Goal: Task Accomplishment & Management: Complete application form

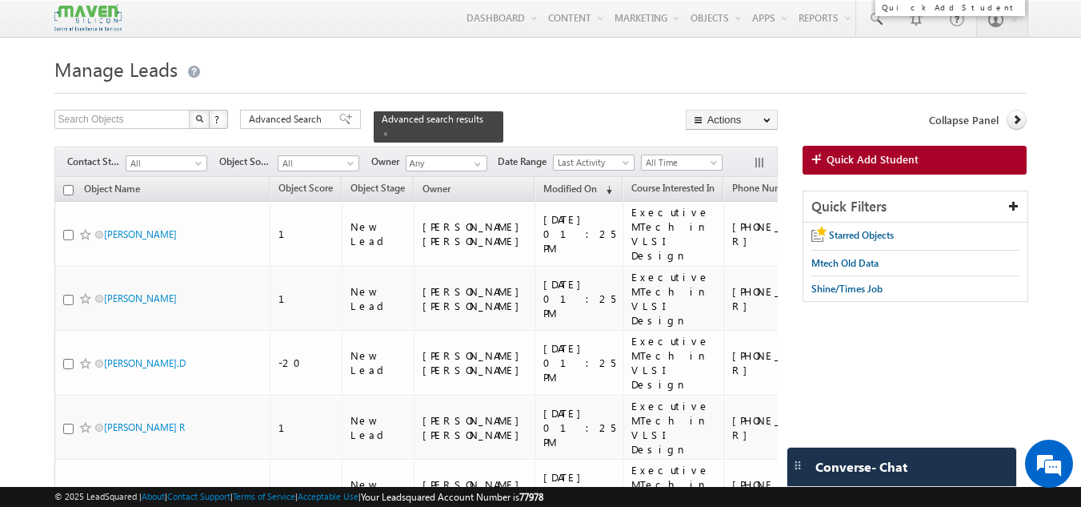
click at [897, 162] on span "Quick Add Student" at bounding box center [873, 159] width 92 height 14
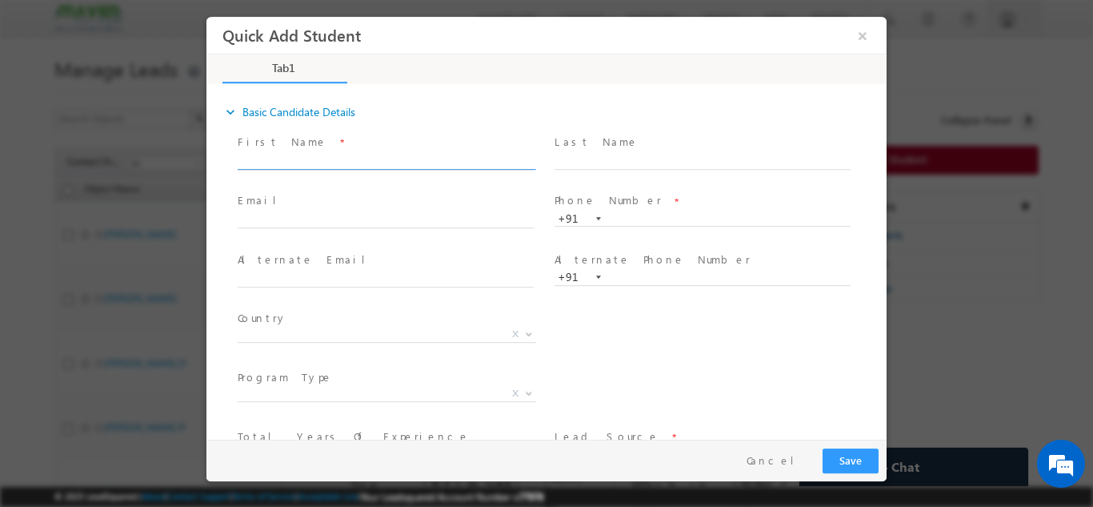
click at [472, 162] on input "text" at bounding box center [386, 161] width 296 height 16
paste input "Ale Raza"
type input "Ale Raza"
click at [607, 221] on input "text" at bounding box center [703, 219] width 296 height 16
click at [460, 223] on input "text" at bounding box center [386, 220] width 296 height 16
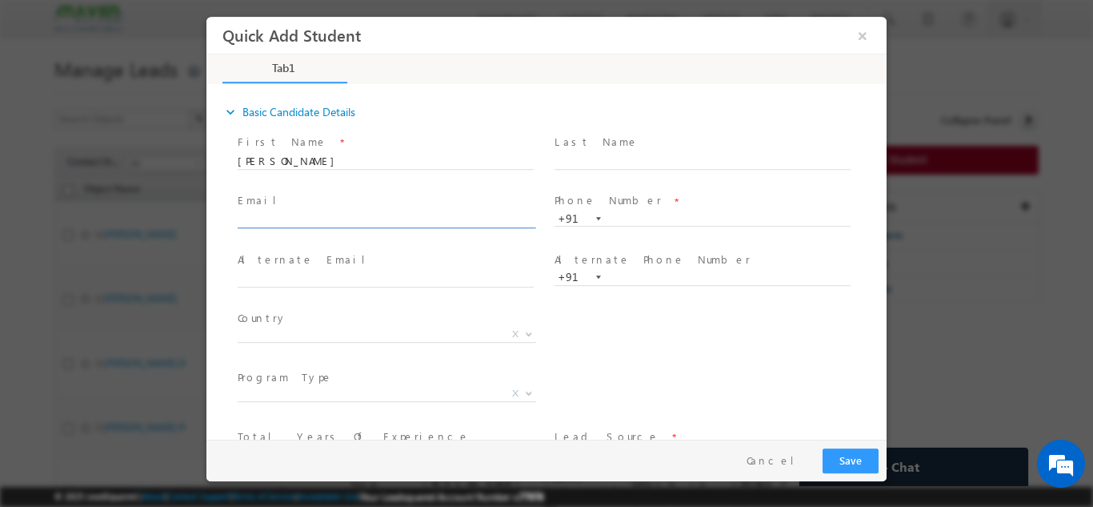
paste input "Ala.Raza508657@gmail.com"
type input "Ala.Raza508657@gmail.com"
click at [614, 213] on input "text" at bounding box center [703, 219] width 296 height 16
paste input "9646592110"
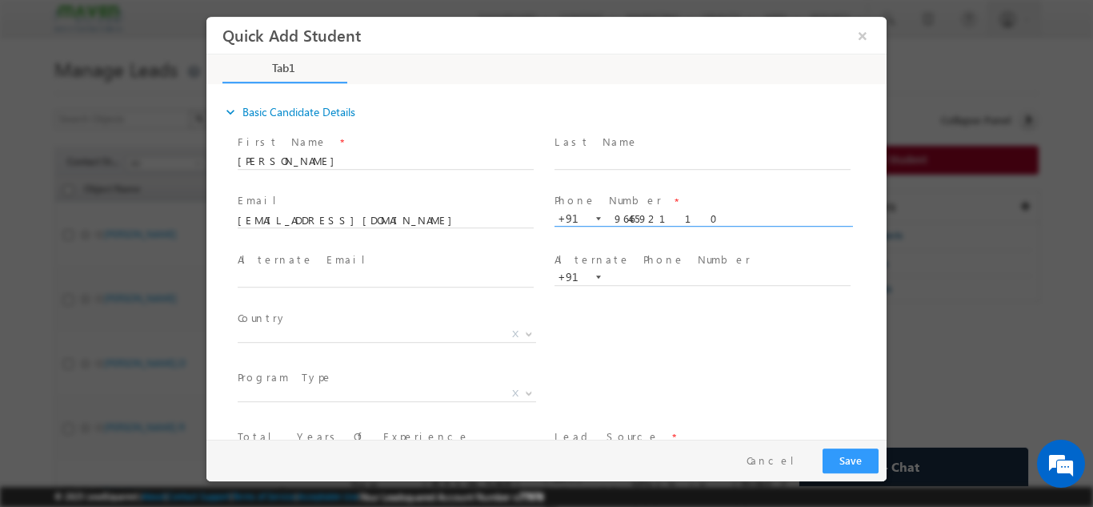
paste input "9646592110"
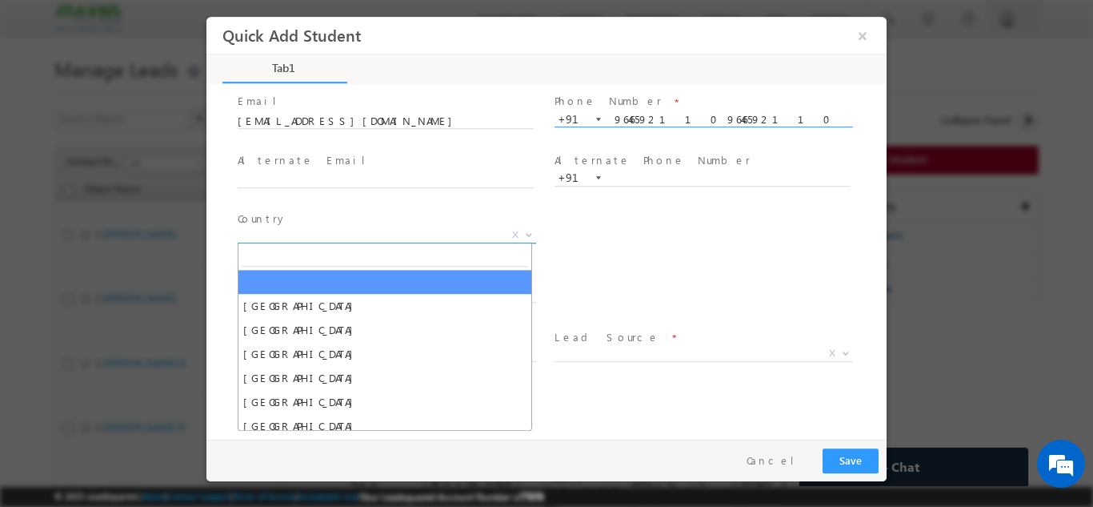
click at [459, 231] on span "X" at bounding box center [387, 235] width 299 height 16
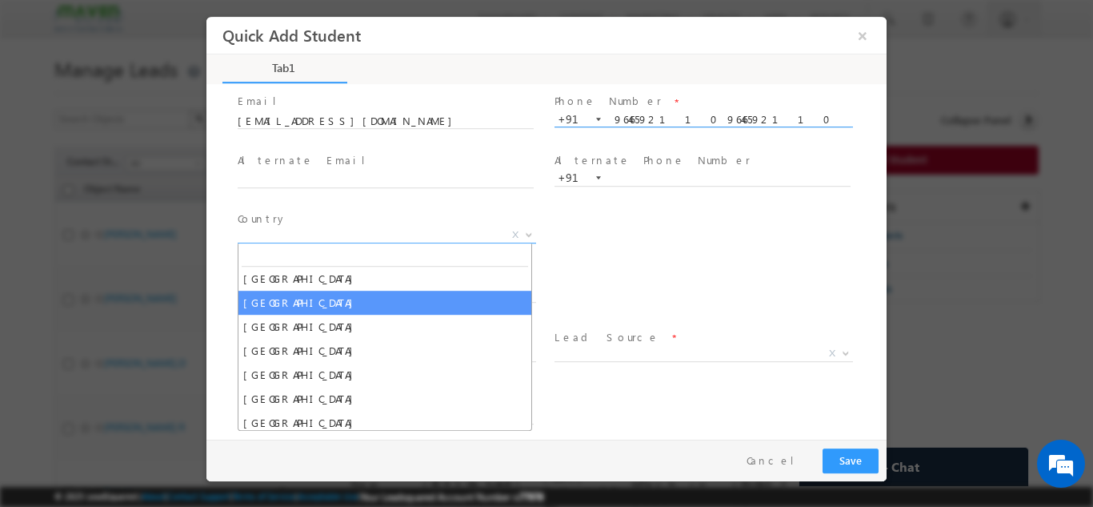
scroll to position [28, 0]
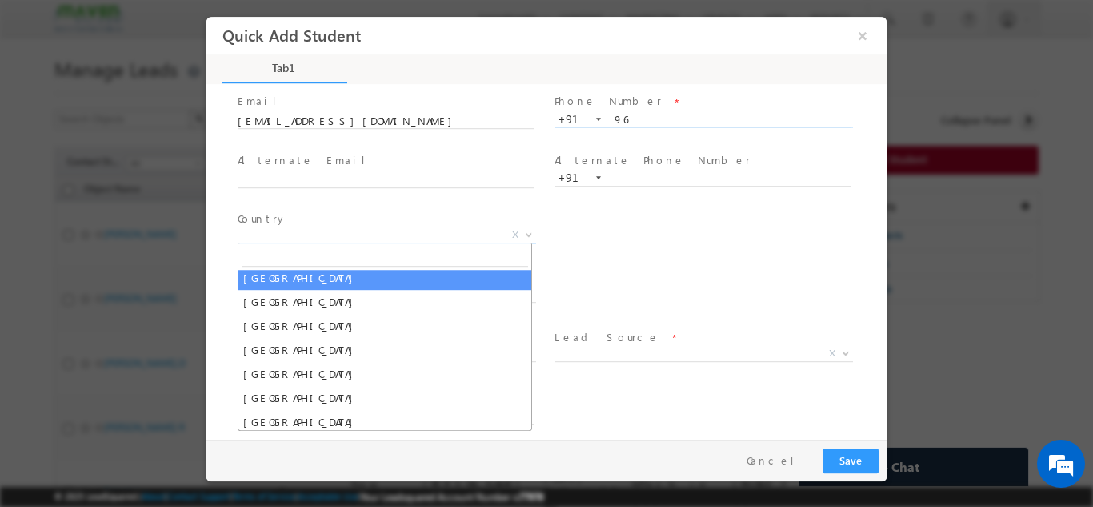
type input "9"
paste input "9646592110"
type input "9646592110"
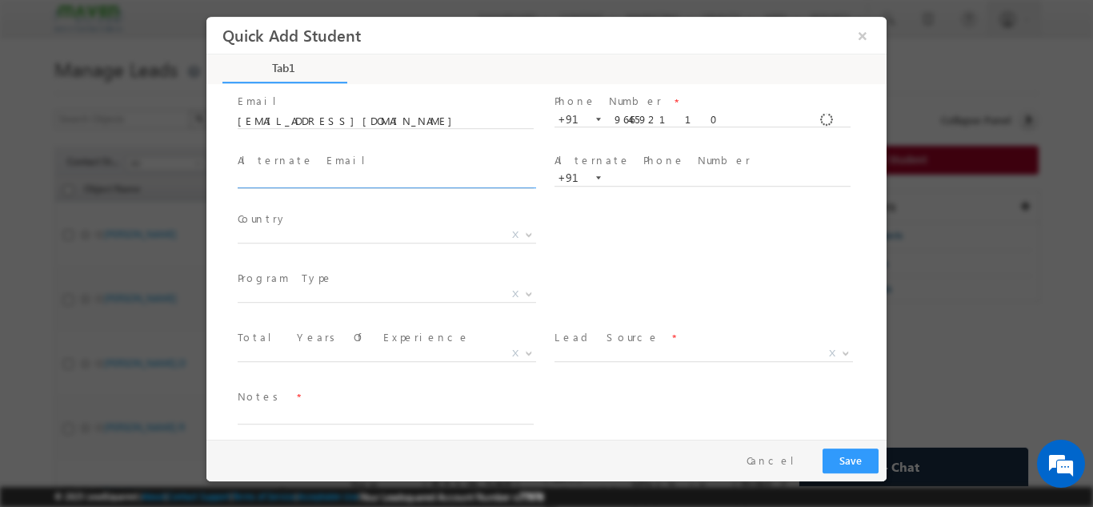
click at [463, 174] on input "text" at bounding box center [386, 179] width 296 height 16
click at [455, 239] on span "X" at bounding box center [387, 235] width 299 height 16
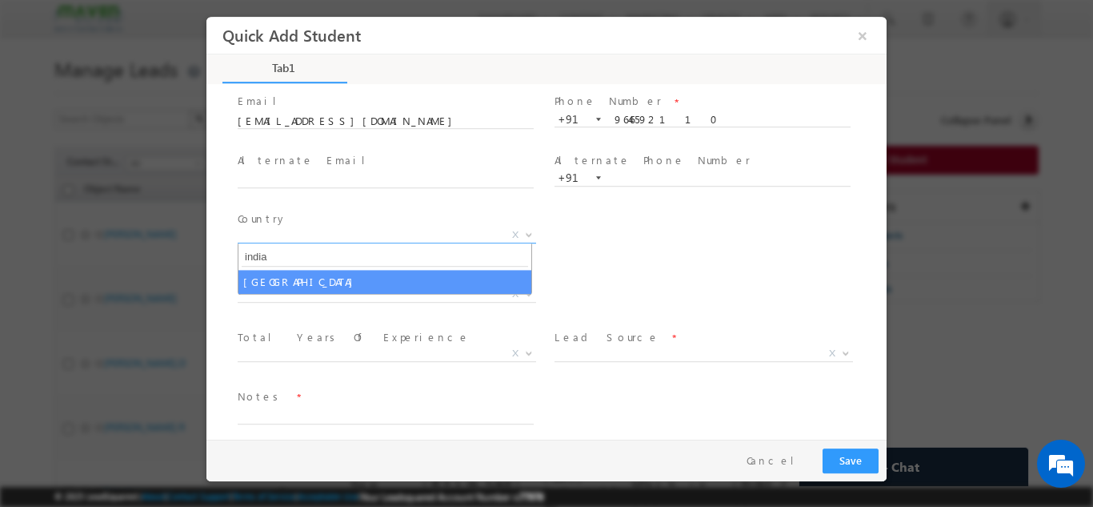
type input "india"
select select "[GEOGRAPHIC_DATA]"
select select
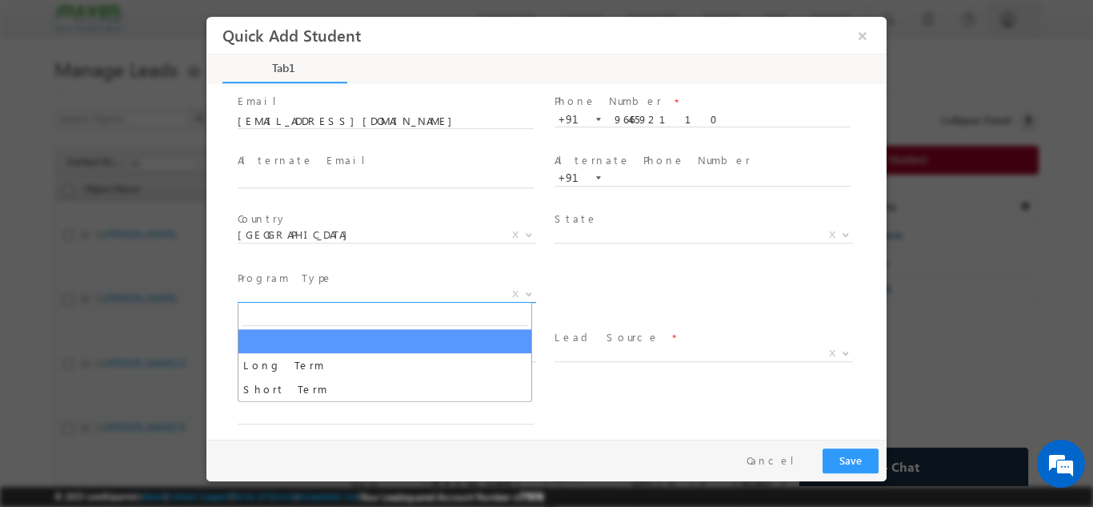
click at [426, 297] on span "X" at bounding box center [387, 294] width 299 height 16
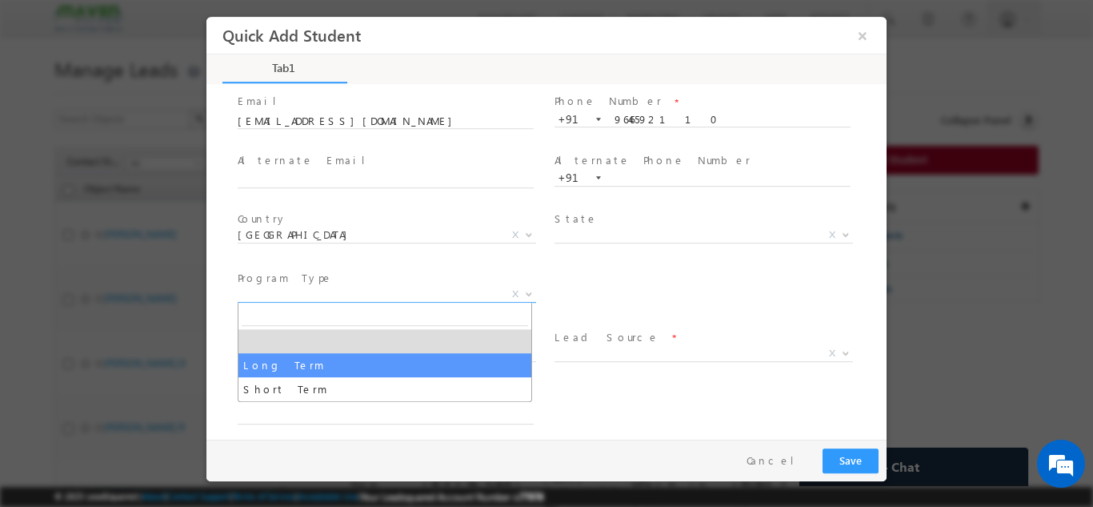
select select "Long Term"
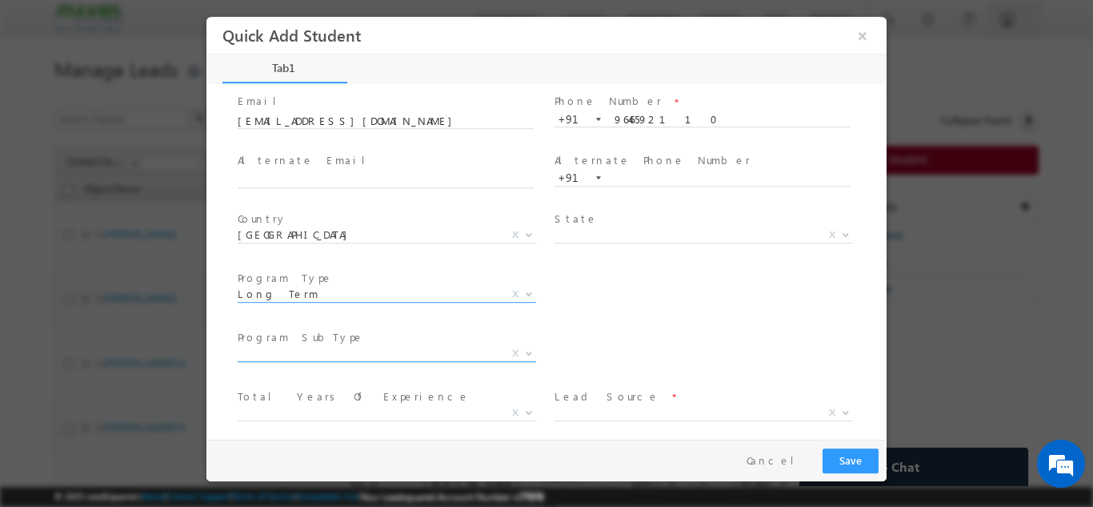
click at [484, 345] on span "X" at bounding box center [387, 353] width 299 height 16
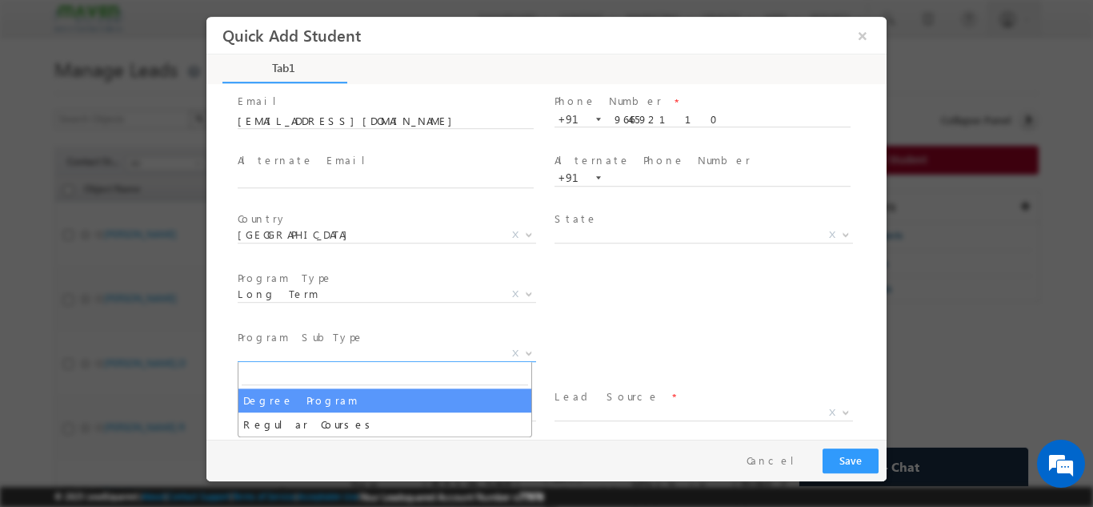
select select "Degree Program"
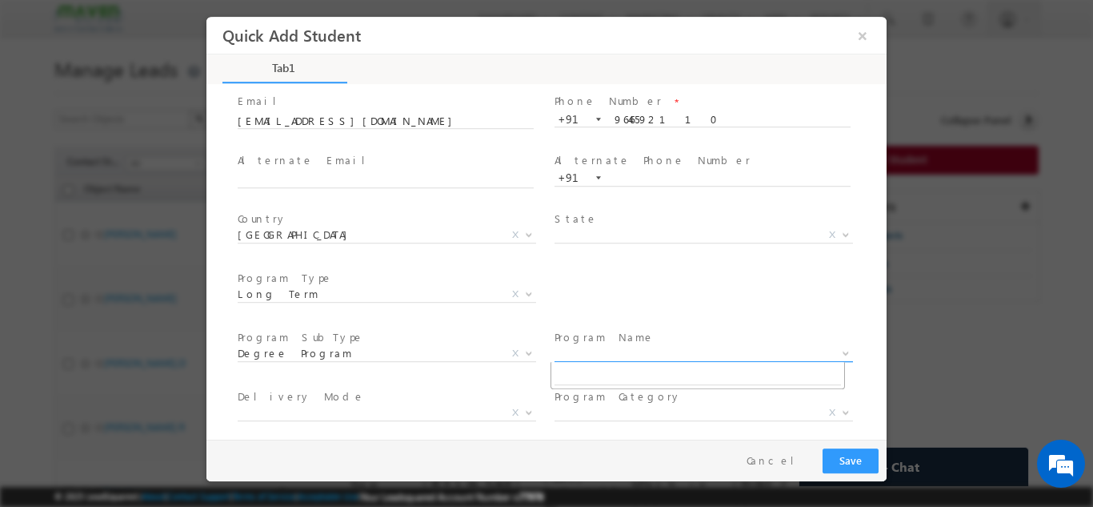
click at [608, 347] on span "X" at bounding box center [704, 353] width 299 height 16
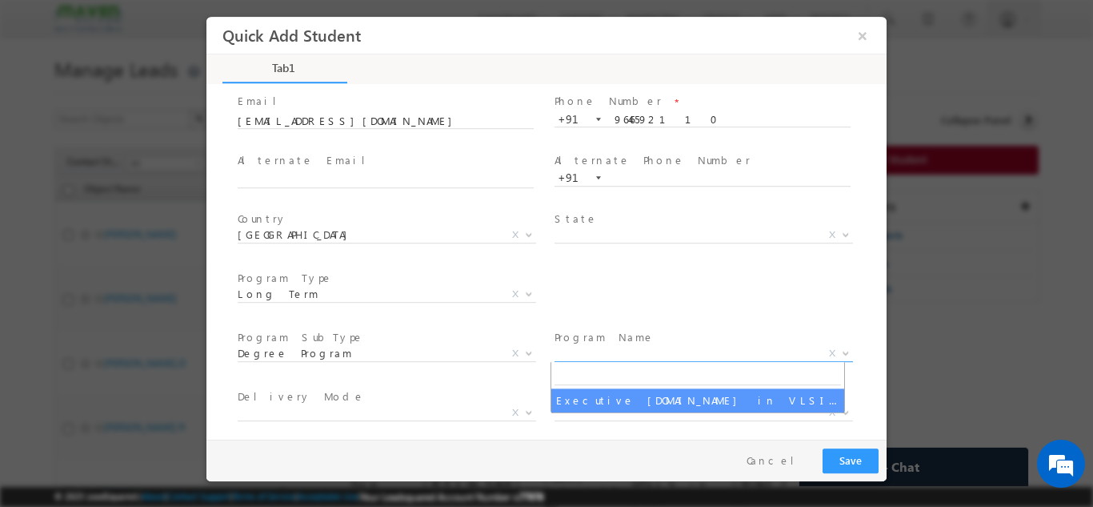
select select "Executive M.Tech in VLSI Design"
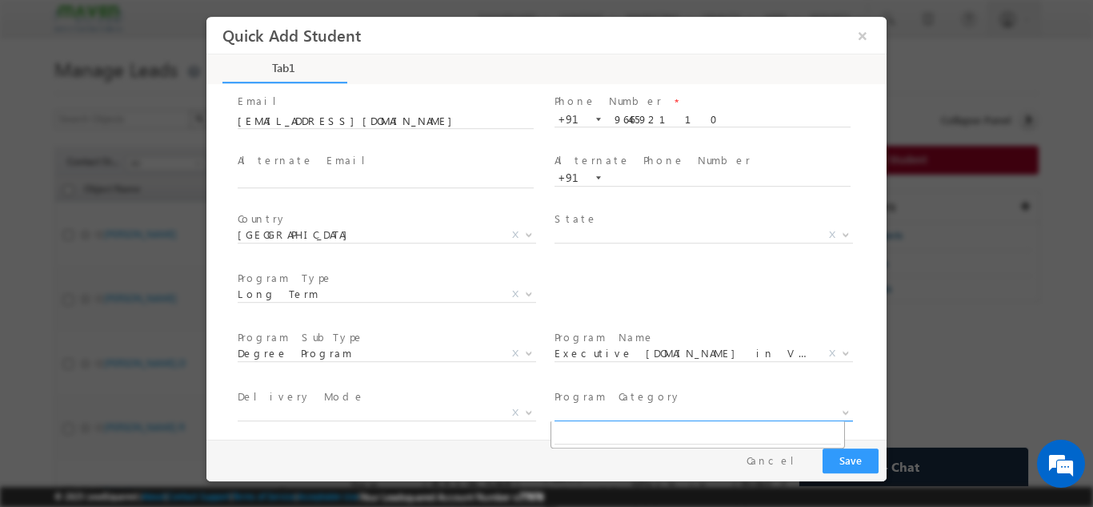
click at [587, 411] on span "X" at bounding box center [704, 412] width 299 height 16
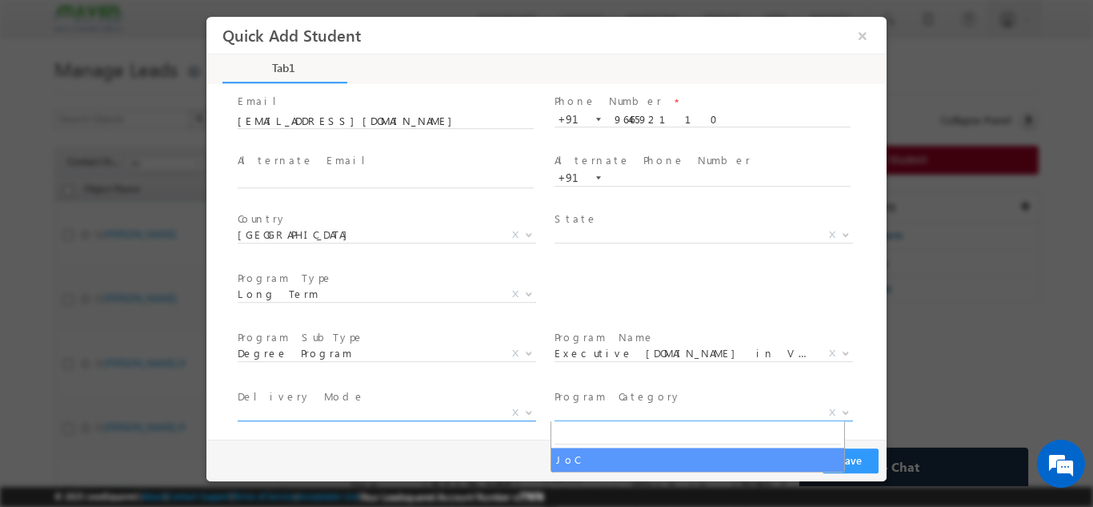
scroll to position [99, 0]
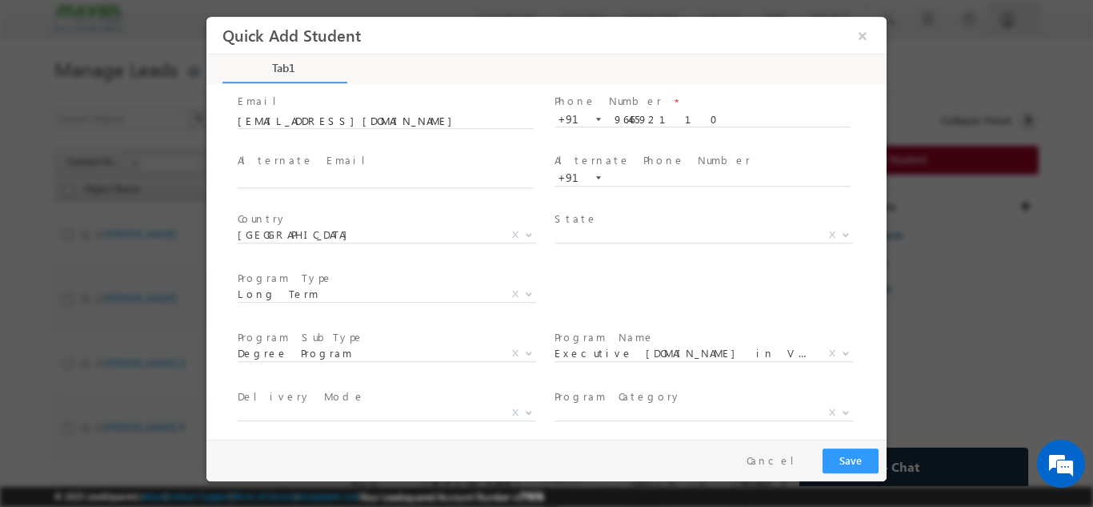
click at [673, 272] on div "City * X Others x Program Type * Long Term Short Term Long Term X" at bounding box center [561, 295] width 652 height 59
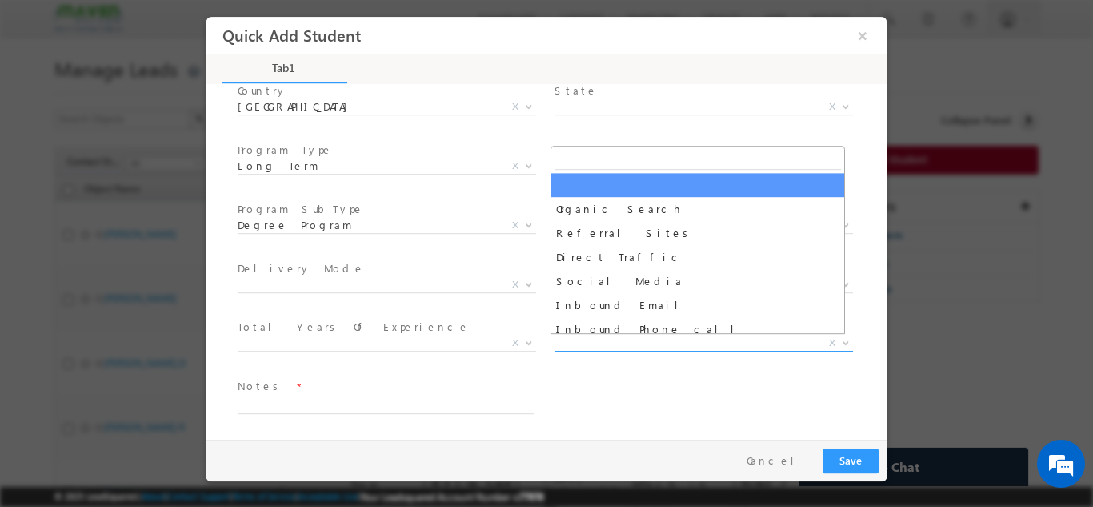
click at [603, 341] on span "X" at bounding box center [704, 343] width 299 height 16
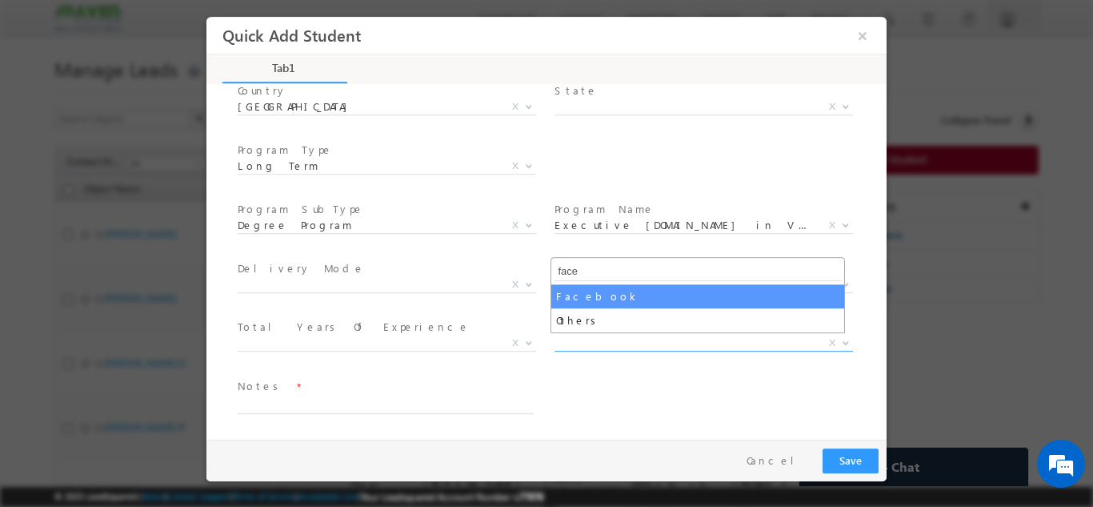
type input "face"
select select "Facebook"
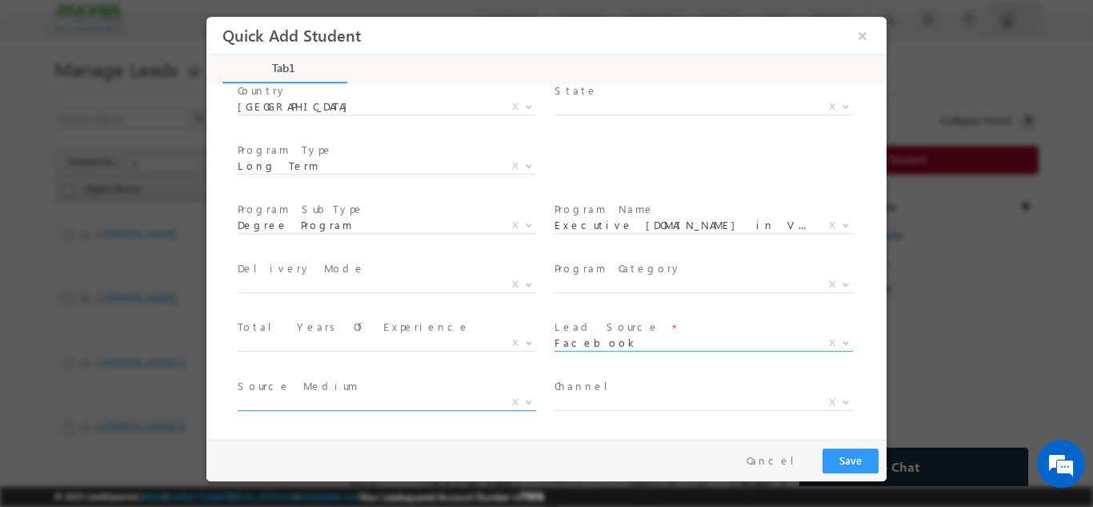
click at [405, 397] on span "X" at bounding box center [387, 402] width 299 height 16
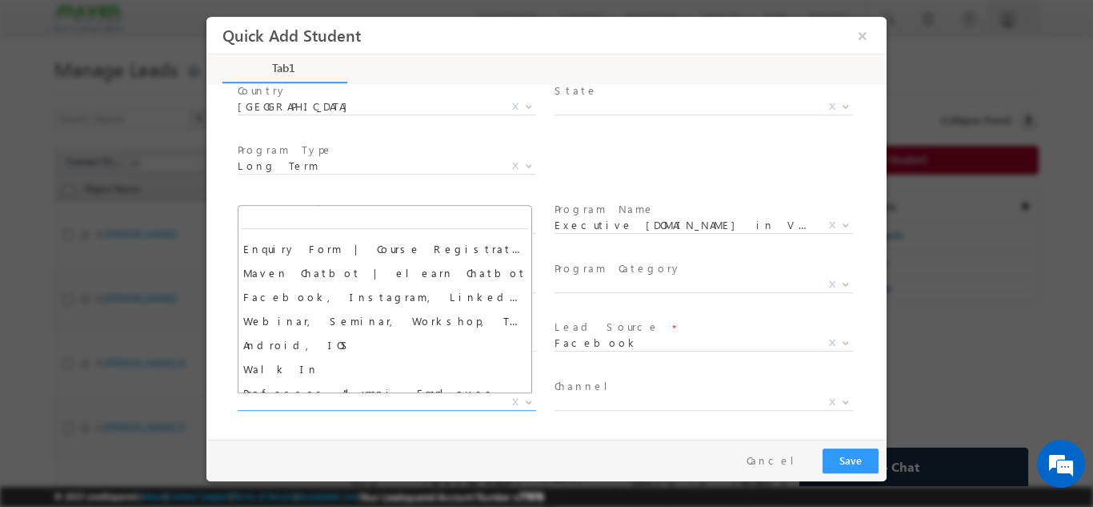
scroll to position [27, 0]
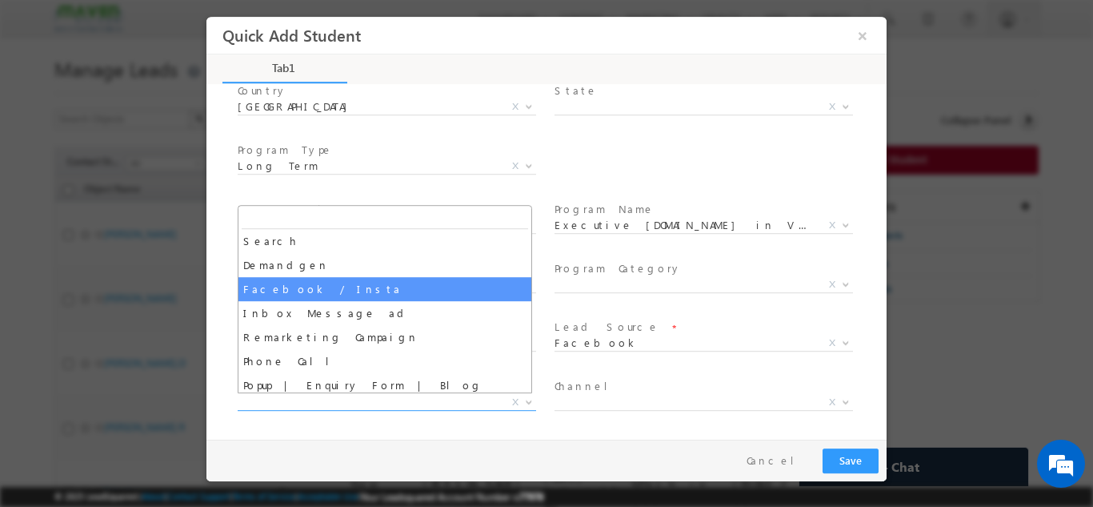
select select "Facebook / Insta"
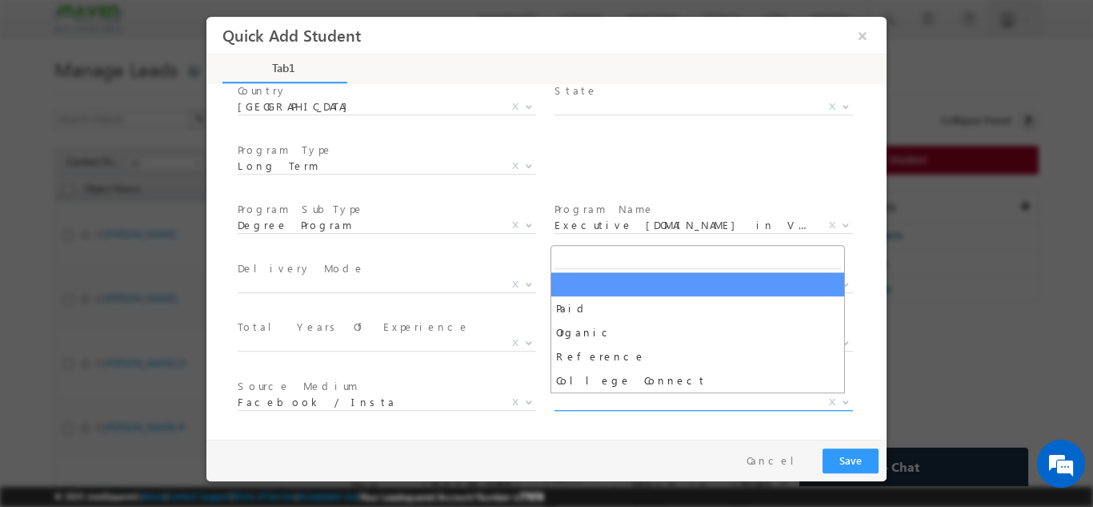
click at [621, 397] on span "X" at bounding box center [704, 402] width 299 height 16
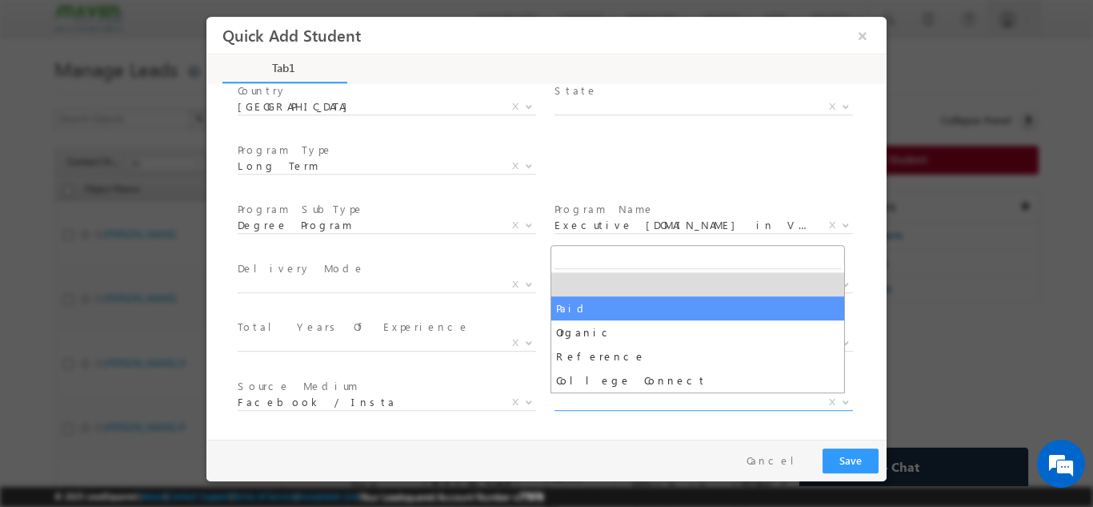
select select "Paid"
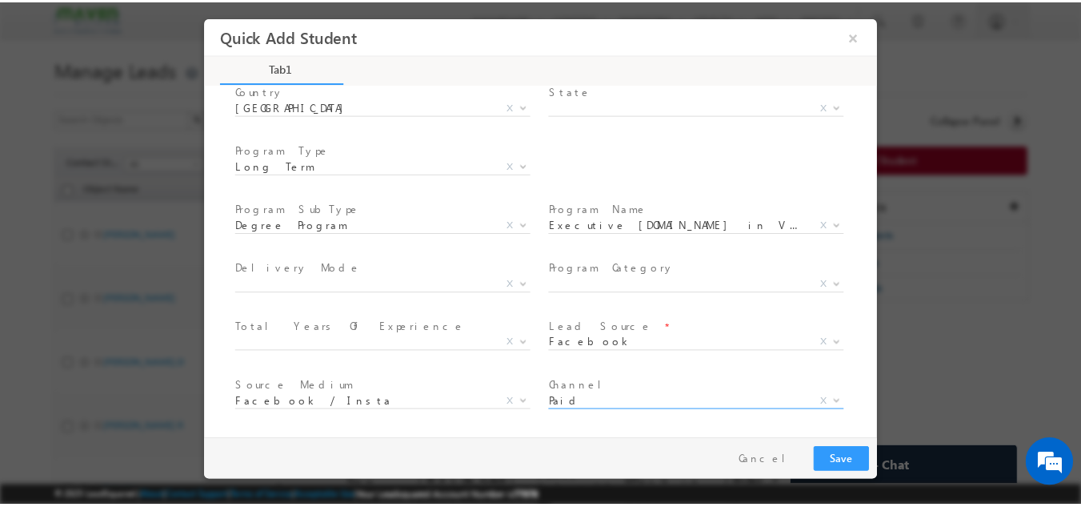
scroll to position [287, 0]
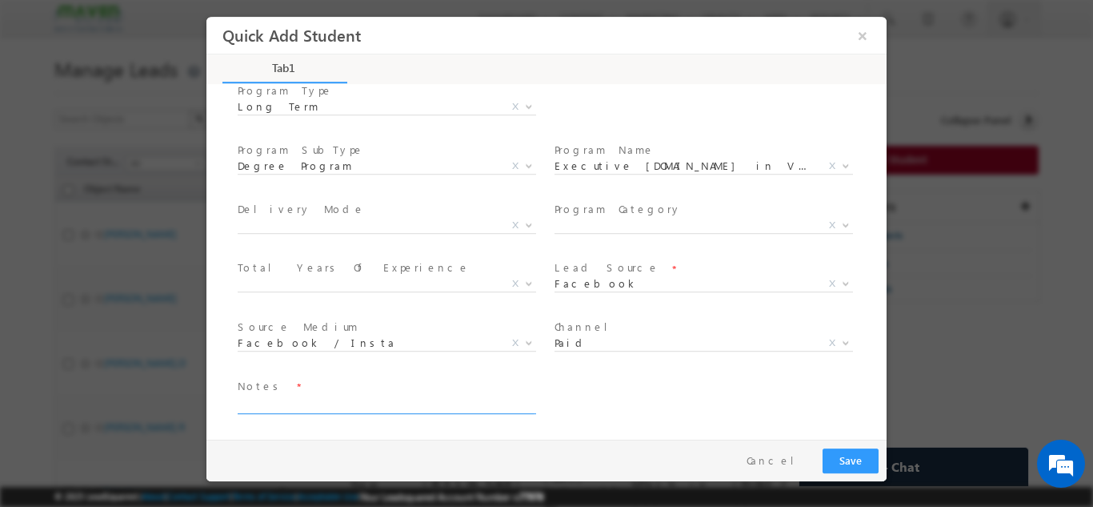
click at [481, 403] on textarea at bounding box center [386, 404] width 296 height 18
type textarea "not educated not elligible"
click at [847, 459] on button "Save" at bounding box center [851, 459] width 56 height 25
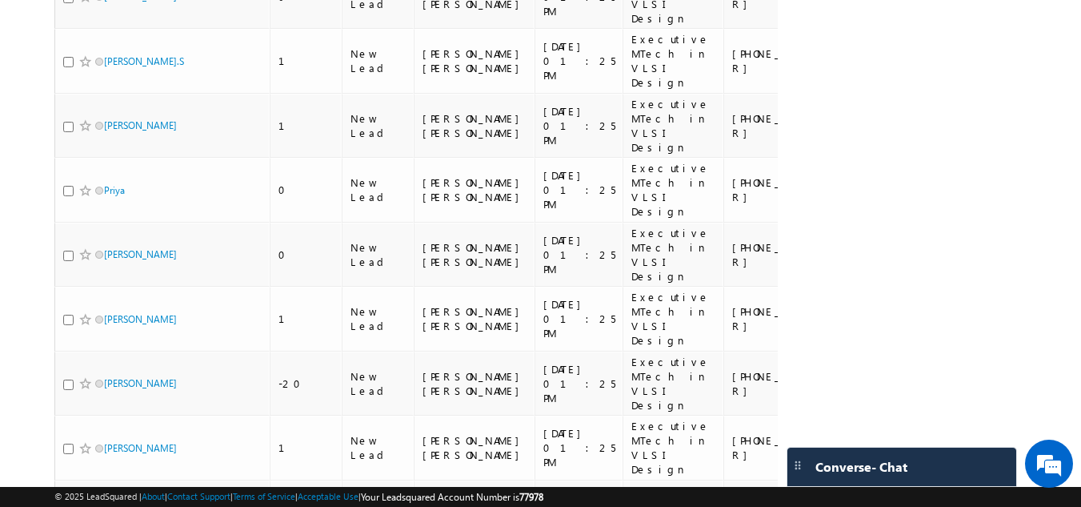
scroll to position [2328, 0]
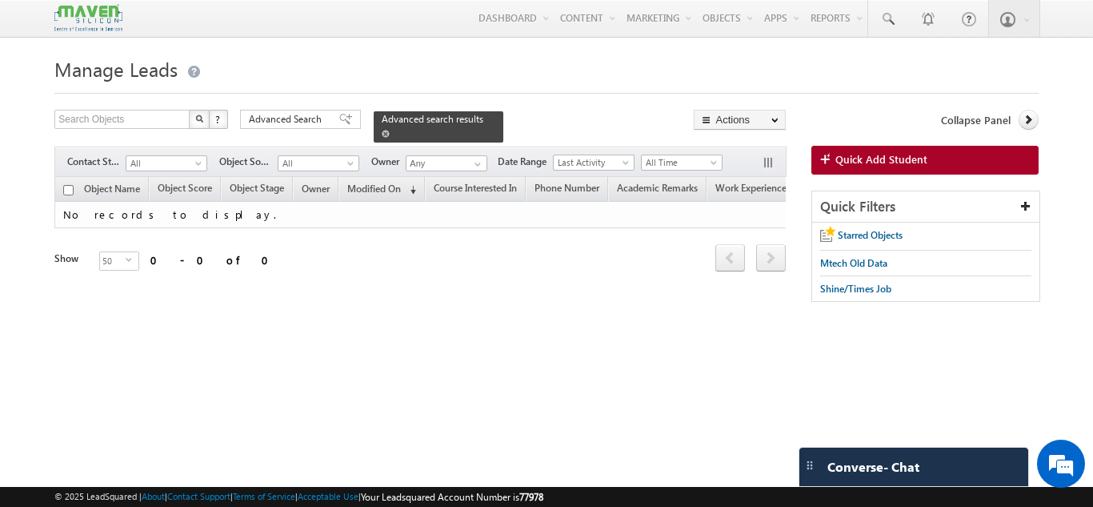
click at [390, 126] on link at bounding box center [386, 133] width 8 height 14
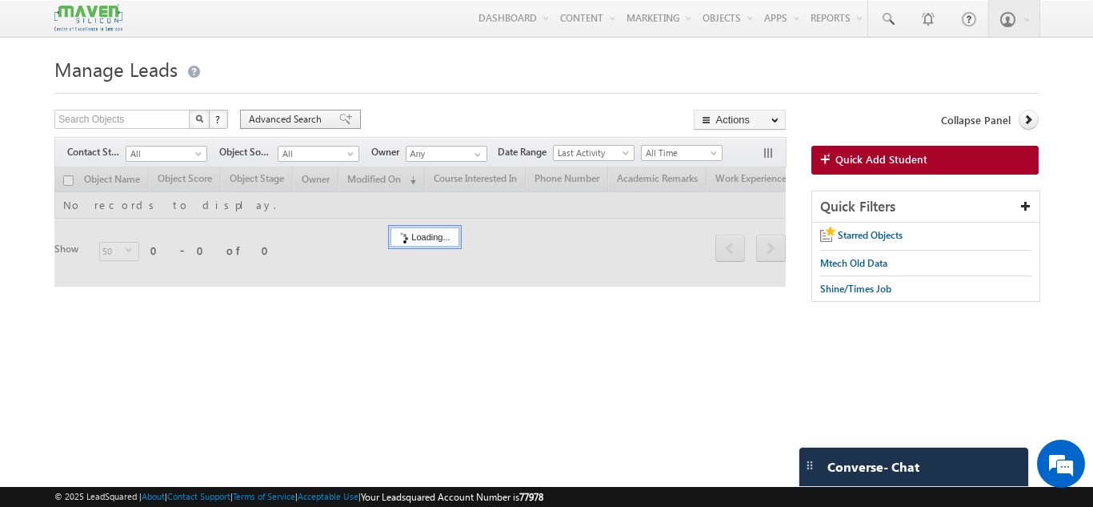
click at [327, 116] on div "Advanced Search" at bounding box center [300, 119] width 121 height 19
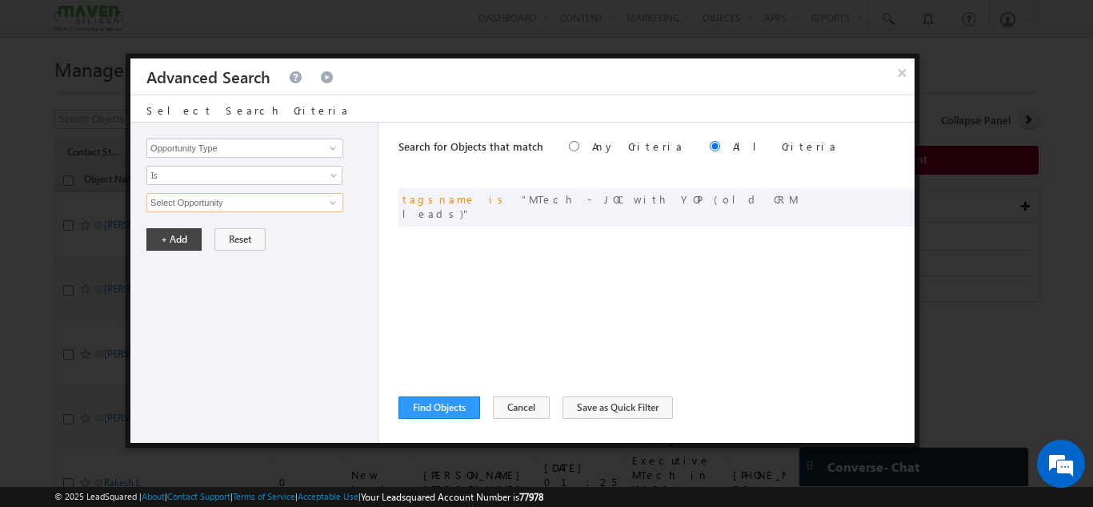
click at [308, 204] on input "Select Opportunity" at bounding box center [244, 202] width 197 height 19
click at [311, 144] on input "Opportunity Type" at bounding box center [244, 147] width 197 height 19
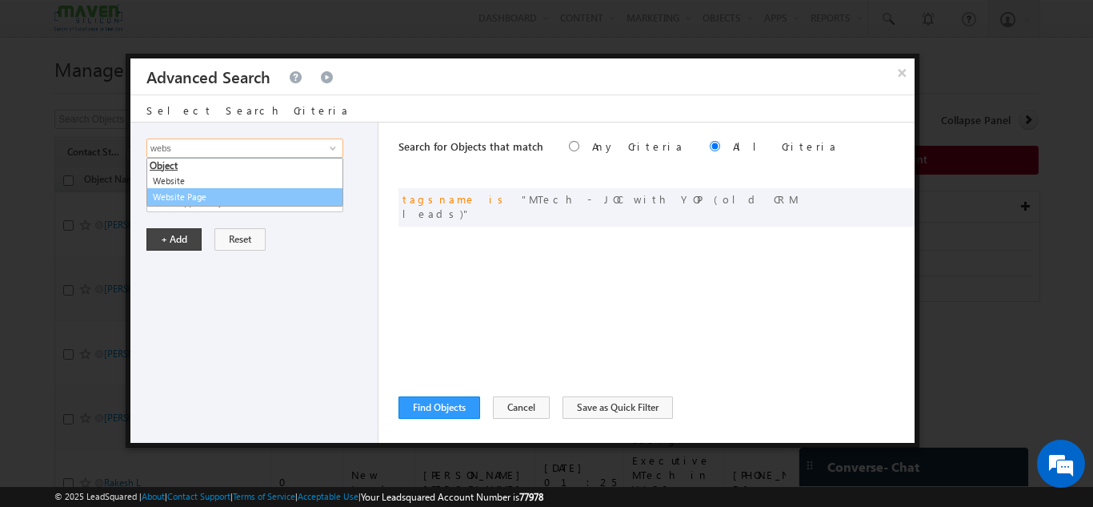
click at [237, 199] on link "Website Page" at bounding box center [244, 197] width 197 height 18
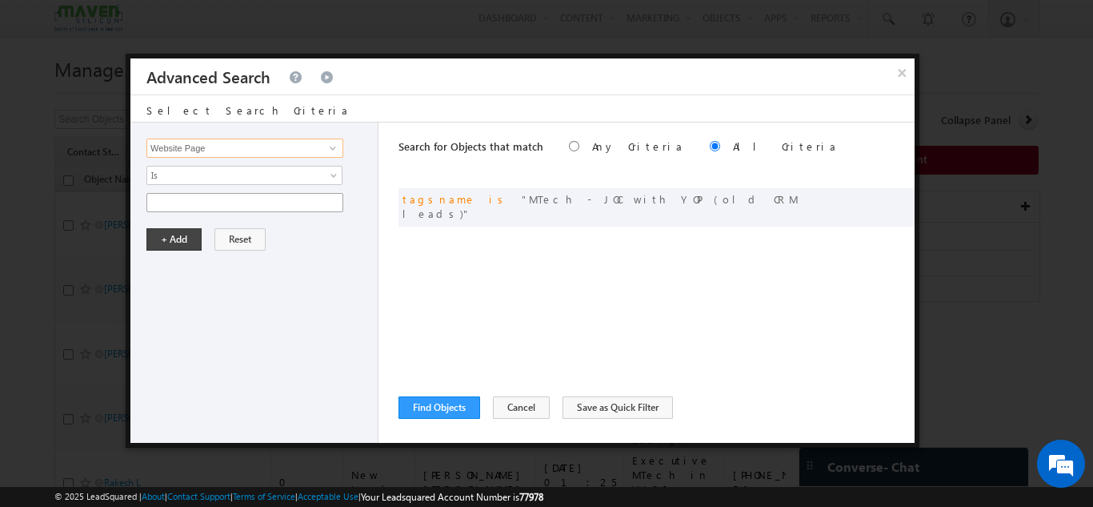
type input "Website Page"
click at [235, 198] on input "text" at bounding box center [244, 202] width 197 height 19
type input "pes mtech"
click at [182, 239] on button "+ Add" at bounding box center [173, 239] width 55 height 22
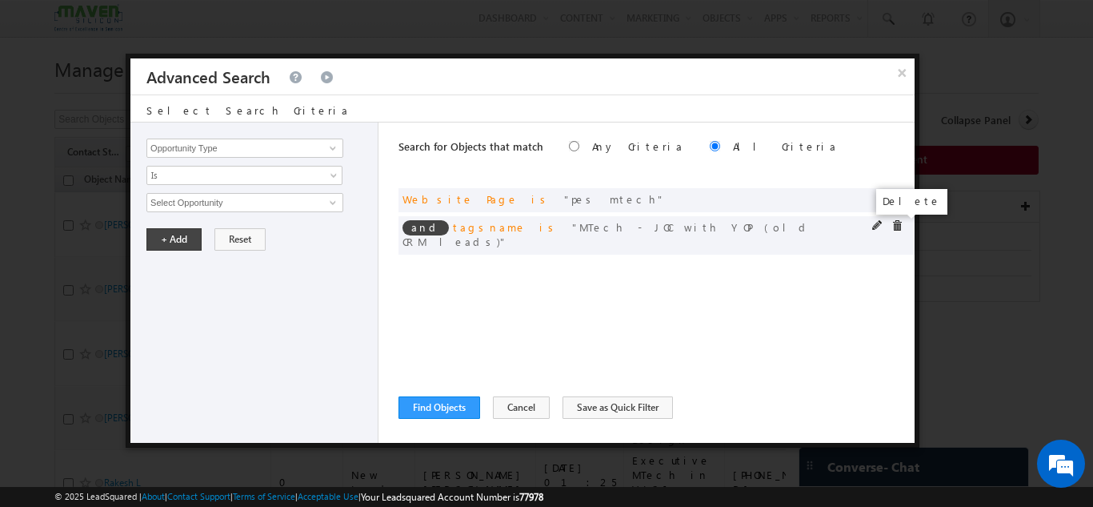
click at [901, 221] on span at bounding box center [897, 225] width 11 height 11
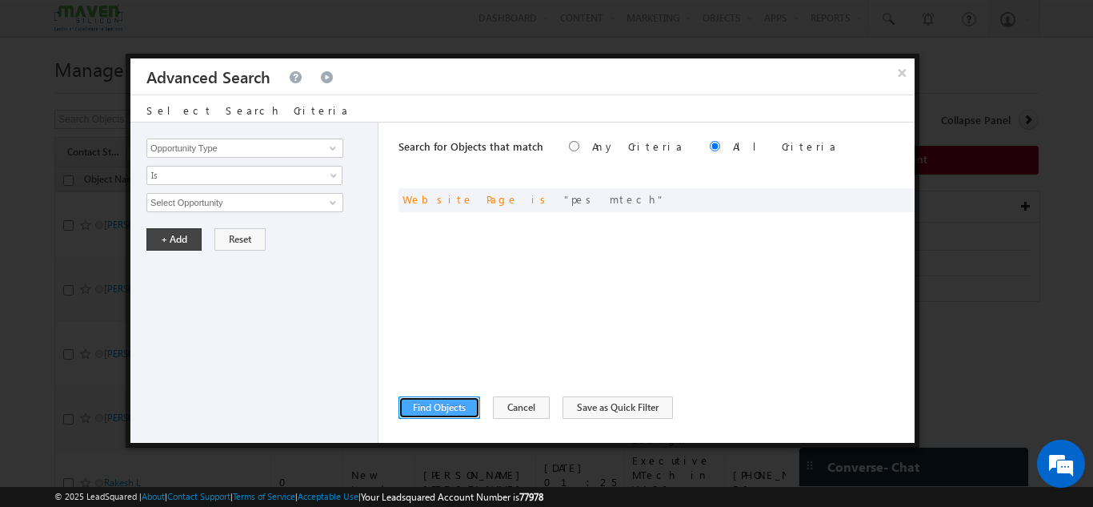
click at [443, 412] on button "Find Objects" at bounding box center [440, 407] width 82 height 22
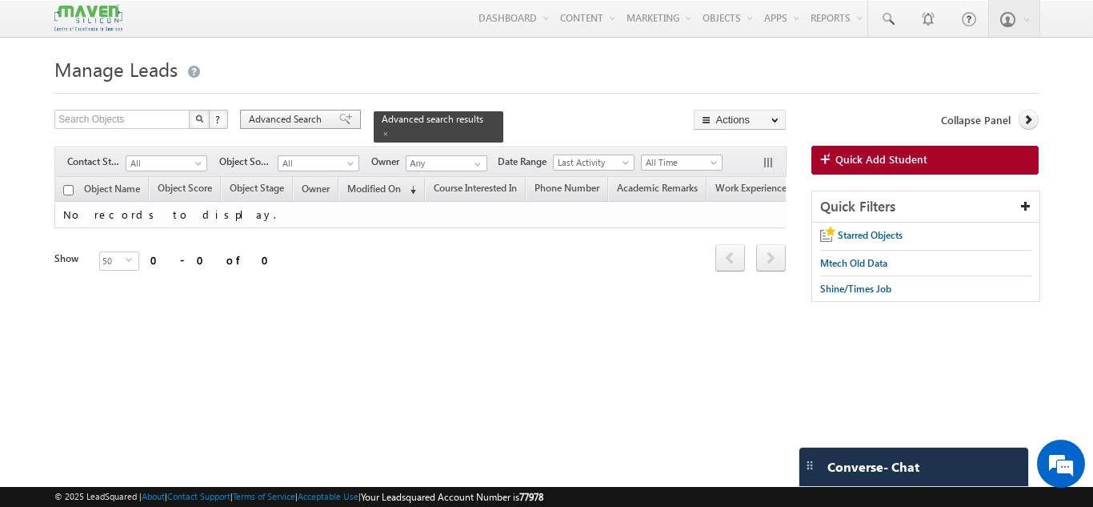
click at [321, 121] on span "Advanced Search" at bounding box center [288, 119] width 78 height 14
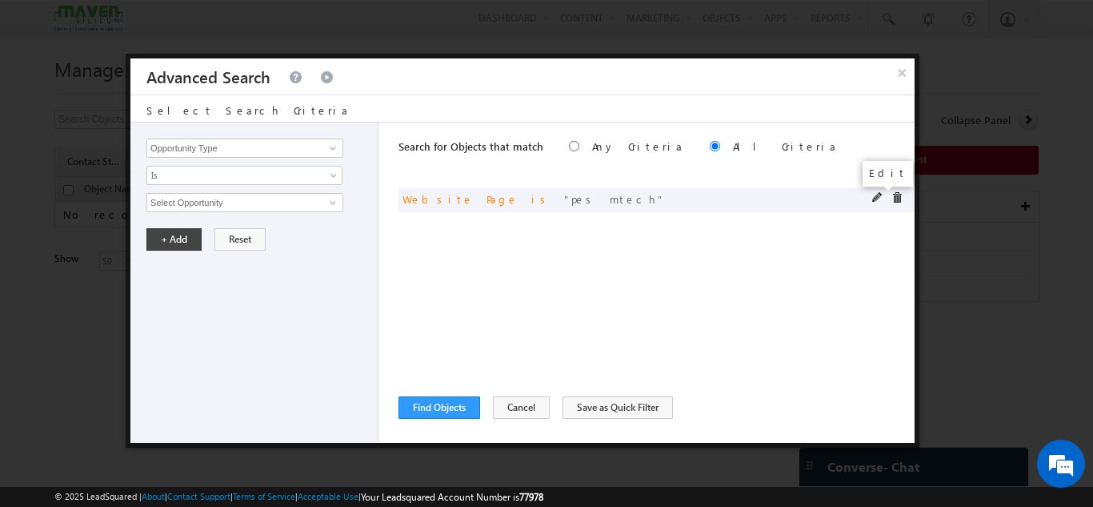
click at [875, 195] on span at bounding box center [877, 197] width 11 height 11
drag, startPoint x: 229, startPoint y: 203, endPoint x: 11, endPoint y: 210, distance: 217.8
click at [11, 210] on body "Menu Gagandip Singh Saini gagan dip@m aven- silic on.co m" at bounding box center [546, 226] width 1093 height 452
paste input "PES-Mtech Paid"
type input "PES-Mtech Paid"
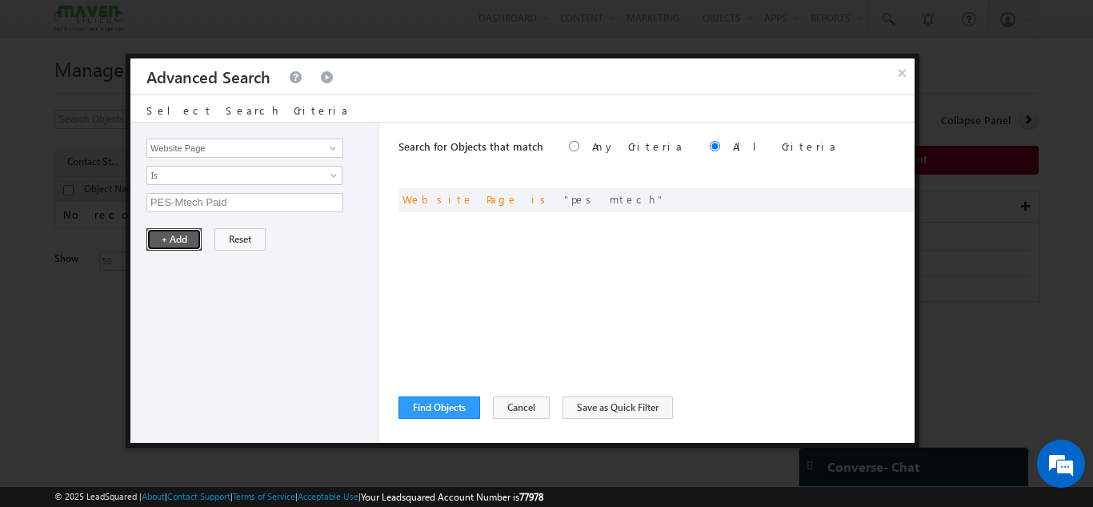
click at [164, 243] on button "+ Add" at bounding box center [173, 239] width 55 height 22
click at [470, 406] on button "Find Objects" at bounding box center [440, 407] width 82 height 22
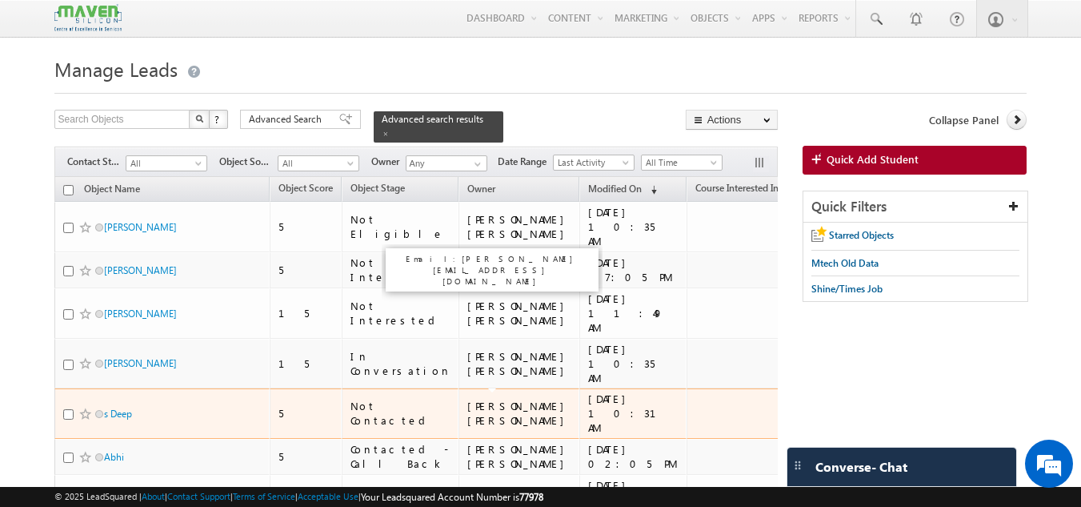
click at [470, 406] on div "[PERSON_NAME] [PERSON_NAME]" at bounding box center [519, 413] width 105 height 29
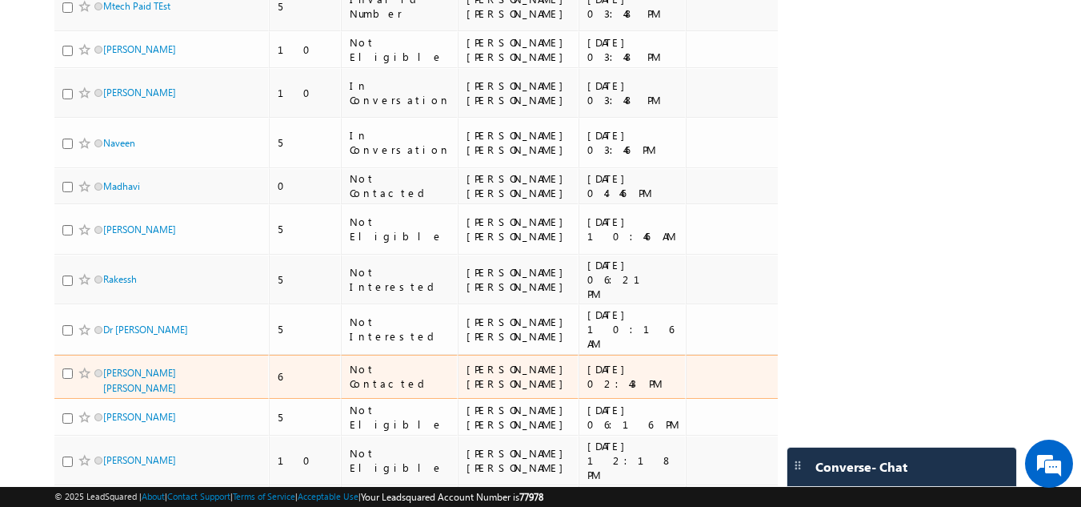
scroll to position [729, 0]
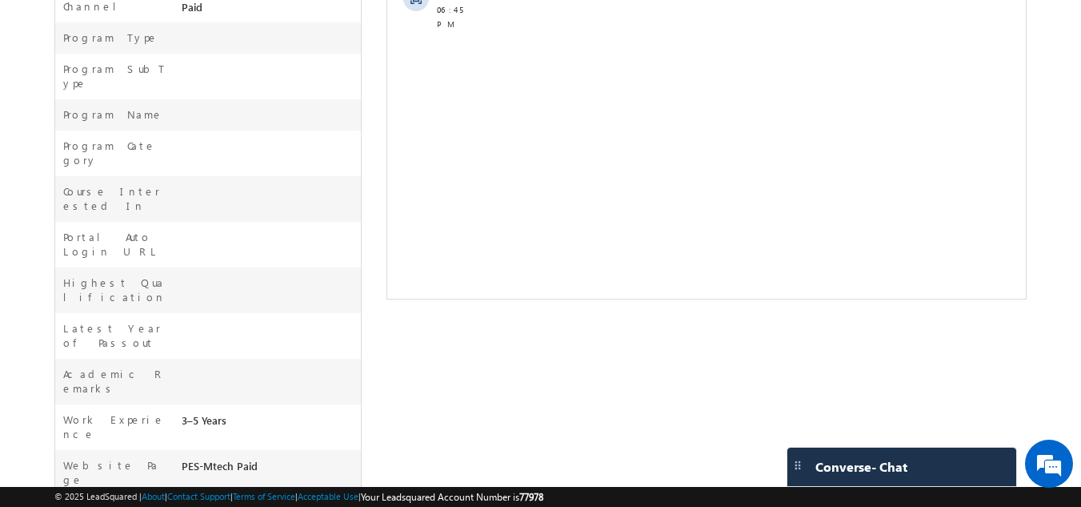
drag, startPoint x: 278, startPoint y: 323, endPoint x: 182, endPoint y: 323, distance: 95.3
click at [182, 458] on div "PES-Mtech Paid" at bounding box center [270, 469] width 184 height 22
copy div "PES-Mtech Paid"
